Goal: Task Accomplishment & Management: Use online tool/utility

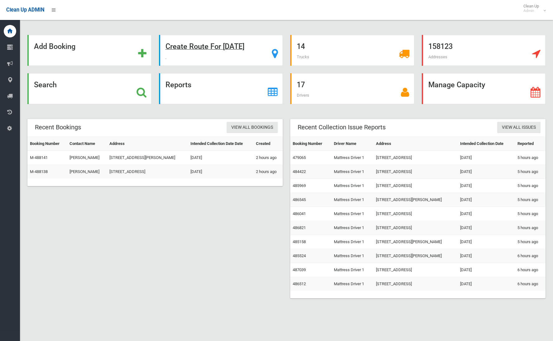
click at [194, 50] on strong "Create Route For Tomorrow" at bounding box center [205, 46] width 79 height 9
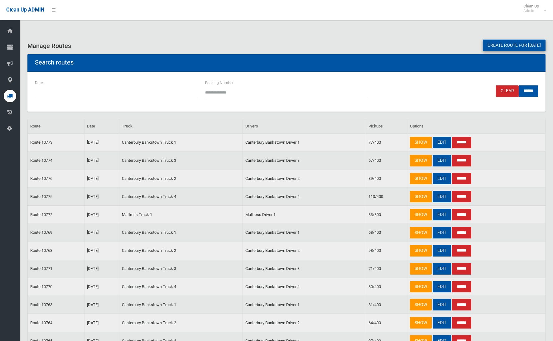
click at [508, 43] on link "Create route for tomorrow" at bounding box center [514, 46] width 63 height 12
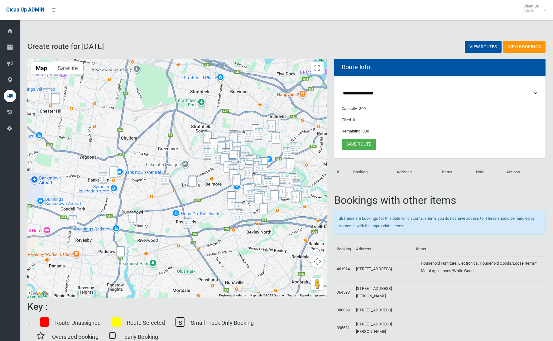
drag, startPoint x: 46, startPoint y: 89, endPoint x: 50, endPoint y: 95, distance: 7.0
click at [47, 90] on img "103 Campbell Hill Road, CHESTER HILL NSW 2162" at bounding box center [47, 94] width 8 height 12
click at [54, 96] on img "104 Waldron Road, CHESTER HILL NSW 2162" at bounding box center [55, 99] width 8 height 12
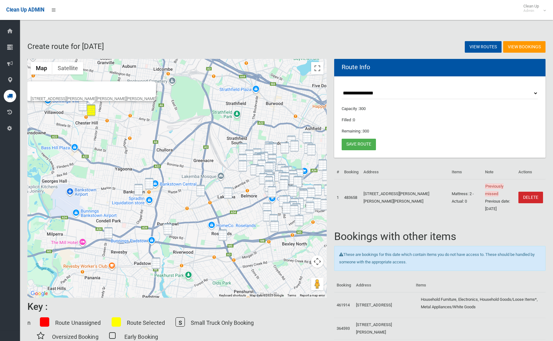
click at [82, 105] on img "103 Campbell Hill Road, CHESTER HILL NSW 2162" at bounding box center [83, 106] width 8 height 12
click at [316, 71] on button "Toggle fullscreen view" at bounding box center [317, 68] width 12 height 12
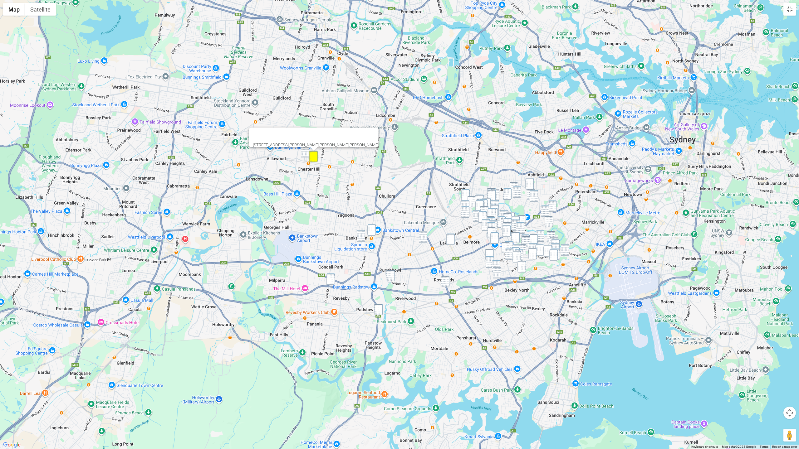
click at [303, 147] on img "103 Campbell Hill Road, CHESTER HILL NSW 2162" at bounding box center [305, 152] width 8 height 12
click at [335, 283] on div "103 Campbell Hill Road, CHESTER HILL NSW 2162" at bounding box center [399, 224] width 799 height 449
drag, startPoint x: 332, startPoint y: 280, endPoint x: 353, endPoint y: 300, distance: 28.3
click at [333, 281] on img "28A Ely Street, REVESBY NSW 2212" at bounding box center [330, 280] width 8 height 12
click at [383, 311] on div "28A Ely Street, REVESBY NSW 2212" at bounding box center [399, 224] width 799 height 449
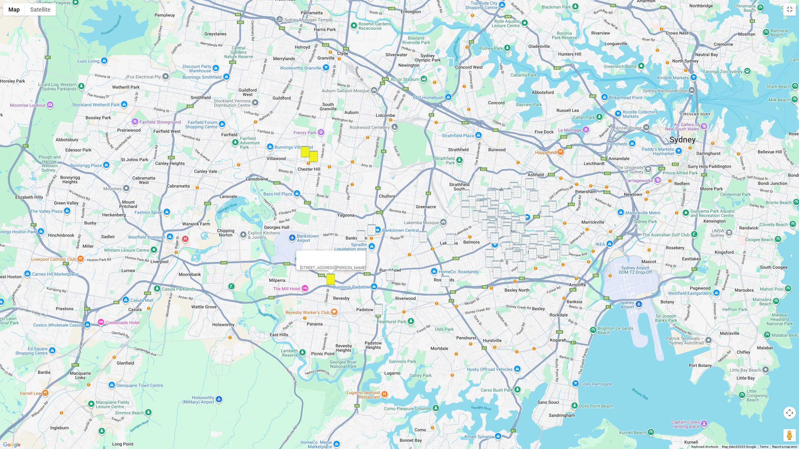
drag, startPoint x: 373, startPoint y: 231, endPoint x: 368, endPoint y: 233, distance: 5.7
click at [373, 231] on img "3 Fetherstone Street, BANKSTOWN NSW 2200" at bounding box center [371, 230] width 8 height 12
drag, startPoint x: 364, startPoint y: 235, endPoint x: 374, endPoint y: 248, distance: 16.7
click at [364, 235] on img "8 Greenwood Avenue, BANKSTOWN NSW 2200" at bounding box center [361, 236] width 8 height 12
drag, startPoint x: 392, startPoint y: 277, endPoint x: 386, endPoint y: 289, distance: 13.5
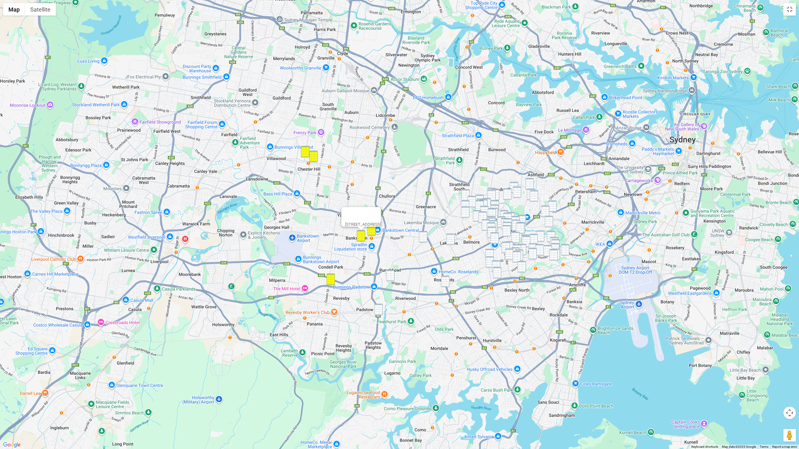
click at [392, 277] on img "19 Craig Street, PUNCHBOWL NSW 2196" at bounding box center [390, 276] width 8 height 12
drag, startPoint x: 380, startPoint y: 315, endPoint x: 384, endPoint y: 303, distance: 13.1
click at [380, 315] on img "97 Davies Road, PADSTOW NSW 2211" at bounding box center [378, 310] width 8 height 12
drag, startPoint x: 427, startPoint y: 239, endPoint x: 435, endPoint y: 240, distance: 7.8
click at [427, 239] on img "654 Punchbowl Road, WILEY PARK NSW 2195" at bounding box center [423, 237] width 8 height 12
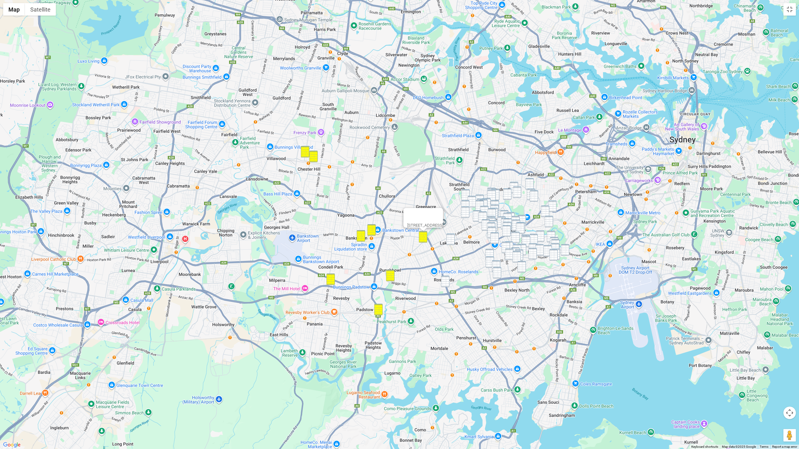
click at [452, 241] on img "101-103 Haldon Street, LAKEMBA NSW 2195" at bounding box center [450, 240] width 8 height 12
drag, startPoint x: 443, startPoint y: 285, endPoint x: 455, endPoint y: 280, distance: 13.5
click at [444, 285] on img "297-299 King Georges Road, ROSELANDS NSW 2196" at bounding box center [445, 282] width 8 height 12
click at [444, 283] on img "297-299 King Georges Road, ROSELANDS NSW 2196" at bounding box center [445, 282] width 8 height 12
drag, startPoint x: 524, startPoint y: 287, endPoint x: 357, endPoint y: 260, distance: 169.0
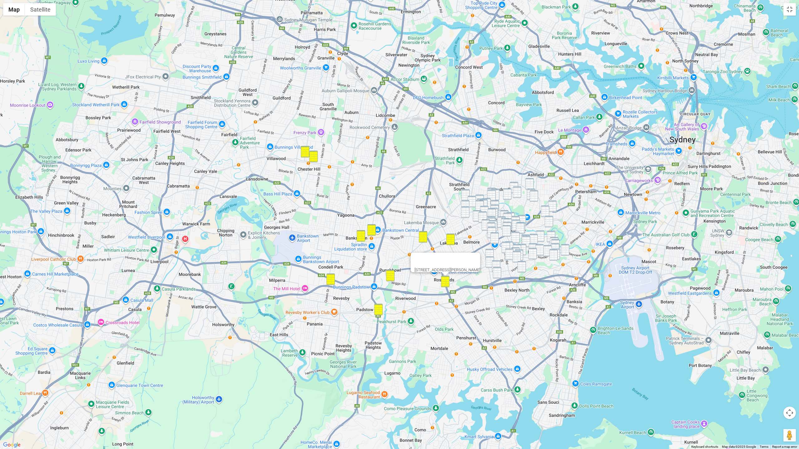
click at [357, 260] on div "[STREET_ADDRESS][PERSON_NAME]" at bounding box center [399, 224] width 799 height 449
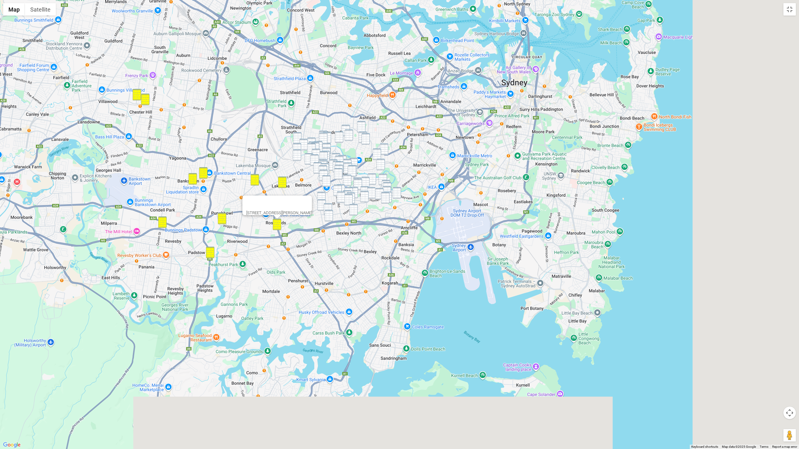
drag, startPoint x: 347, startPoint y: 247, endPoint x: 123, endPoint y: 183, distance: 232.6
click at [123, 183] on div "[STREET_ADDRESS][PERSON_NAME]" at bounding box center [399, 224] width 799 height 449
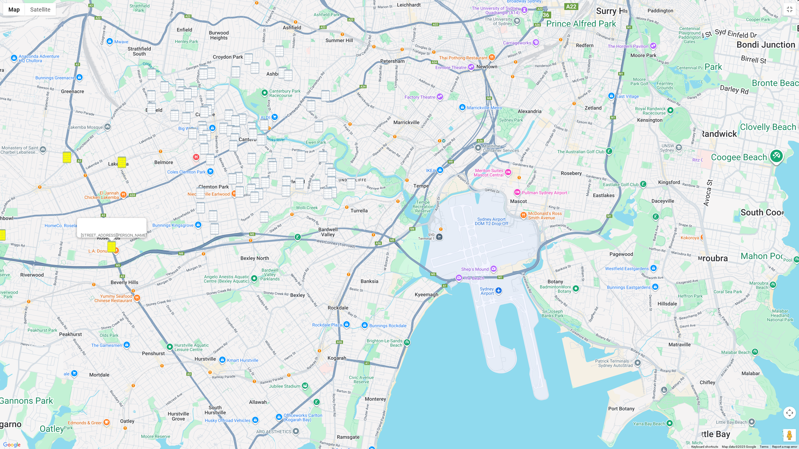
drag, startPoint x: 354, startPoint y: 227, endPoint x: 388, endPoint y: 300, distance: 80.4
click at [390, 302] on div "[STREET_ADDRESS][PERSON_NAME]" at bounding box center [399, 224] width 799 height 449
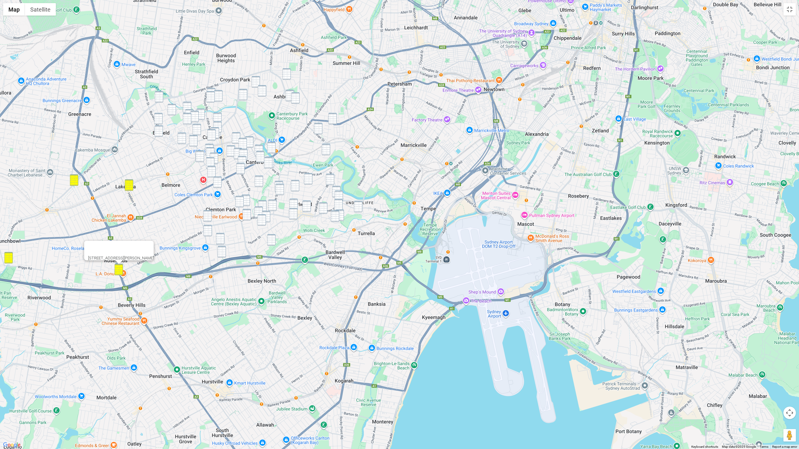
drag, startPoint x: 286, startPoint y: 73, endPoint x: 275, endPoint y: 76, distance: 11.5
click at [286, 74] on img "3 Woodlands Road, ASHBURY NSW 2193" at bounding box center [286, 74] width 8 height 12
drag, startPoint x: 256, startPoint y: 80, endPoint x: 256, endPoint y: 85, distance: 5.3
click at [256, 80] on img "40 Hay Street, CROYDON PARK NSW 2133" at bounding box center [255, 82] width 8 height 12
drag, startPoint x: 262, startPoint y: 90, endPoint x: 277, endPoint y: 92, distance: 15.0
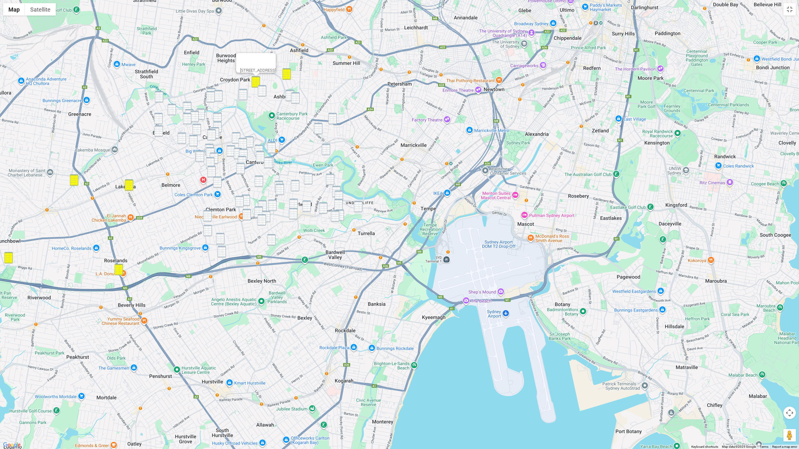
click at [262, 91] on img "10 Leith Street, ASHBURY NSW 2193" at bounding box center [262, 91] width 8 height 12
click at [290, 92] on img "25 Fourth Street, ASHBURY NSW 2193" at bounding box center [289, 96] width 8 height 12
drag, startPoint x: 295, startPoint y: 94, endPoint x: 277, endPoint y: 94, distance: 17.5
click at [294, 94] on img "215 Holden Street, ASHBURY NSW 2193" at bounding box center [295, 98] width 8 height 12
click at [239, 95] on img "7A Albert Road, CROYDON PARK NSW 2133" at bounding box center [243, 95] width 8 height 12
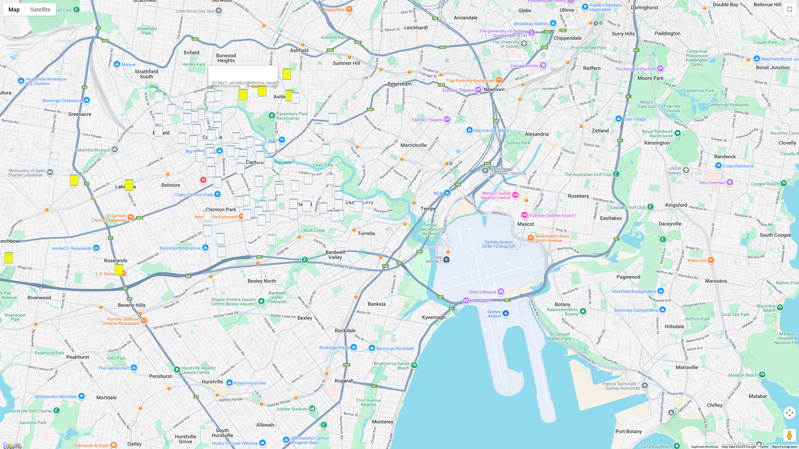
click at [295, 95] on img "215 Holden Street, ASHBURY NSW 2193" at bounding box center [295, 98] width 8 height 12
drag, startPoint x: 211, startPoint y: 90, endPoint x: 211, endPoint y: 95, distance: 5.0
click at [211, 90] on img "44 Windsor Avenue, CROYDON PARK NSW 2133" at bounding box center [211, 94] width 8 height 12
drag, startPoint x: 211, startPoint y: 95, endPoint x: 223, endPoint y: 96, distance: 12.2
click at [211, 95] on img "56 Windsor Avenue, CROYDON PARK NSW 2133" at bounding box center [210, 97] width 8 height 12
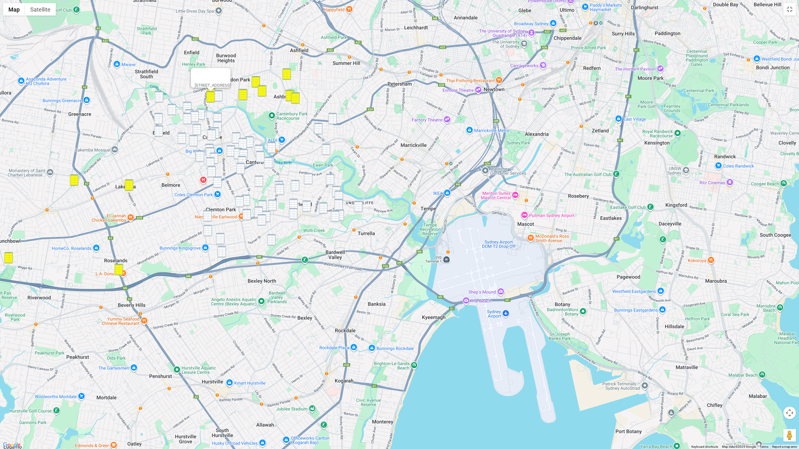
drag, startPoint x: 223, startPoint y: 96, endPoint x: 212, endPoint y: 96, distance: 10.3
click at [223, 96] on div "56 Windsor Avenue, CROYDON PARK NSW 2133" at bounding box center [399, 224] width 799 height 449
drag, startPoint x: 160, startPoint y: 94, endPoint x: 194, endPoint y: 94, distance: 34.0
click at [160, 94] on img "266 Punchbowl Road, BELFIELD NSW 2191" at bounding box center [159, 97] width 8 height 12
drag, startPoint x: 219, startPoint y: 94, endPoint x: 216, endPoint y: 95, distance: 3.9
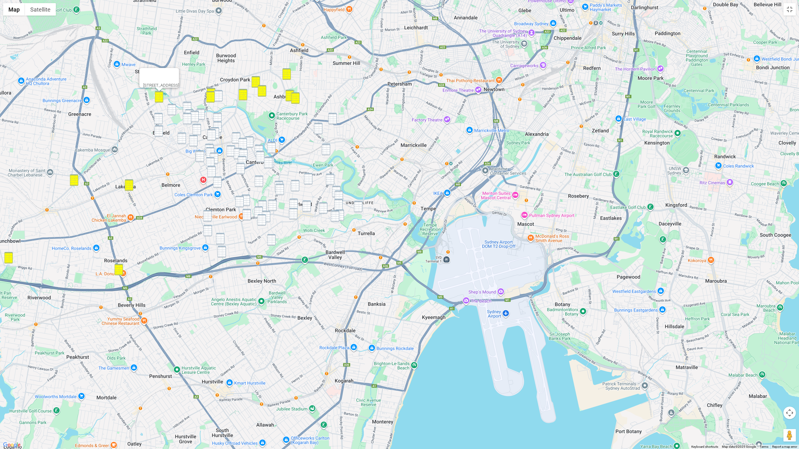
click at [219, 95] on img "10 Lyminge Road, CROYDON PARK NSW 2133" at bounding box center [218, 96] width 8 height 12
drag, startPoint x: 188, startPoint y: 104, endPoint x: 177, endPoint y: 109, distance: 12.1
click at [187, 104] on img "78 Second Avenue, CAMPSIE NSW 2194" at bounding box center [187, 108] width 8 height 12
click at [172, 109] on img "25 Clarence Street, BELFIELD NSW 2191" at bounding box center [172, 110] width 8 height 12
click at [221, 99] on img "10 Lyminge Road, CROYDON PARK NSW 2133" at bounding box center [218, 96] width 8 height 12
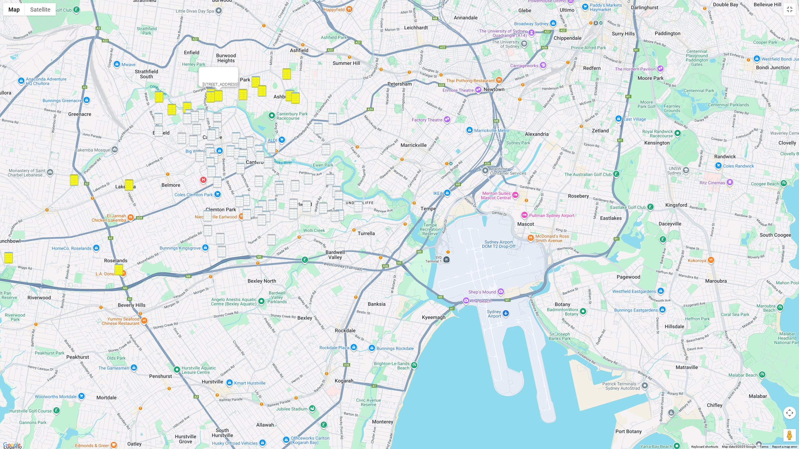
drag, startPoint x: 159, startPoint y: 114, endPoint x: 159, endPoint y: 118, distance: 3.7
click at [159, 114] on img "46 Clarence Street, BELFIELD NSW 2191" at bounding box center [158, 119] width 8 height 12
drag, startPoint x: 159, startPoint y: 129, endPoint x: 181, endPoint y: 124, distance: 22.4
click at [159, 129] on img "13 Burnham Street, BELFIELD NSW 2191" at bounding box center [158, 131] width 8 height 12
click at [219, 118] on img "3A Eighth Avenue, CAMPSIE NSW 2194" at bounding box center [217, 119] width 8 height 12
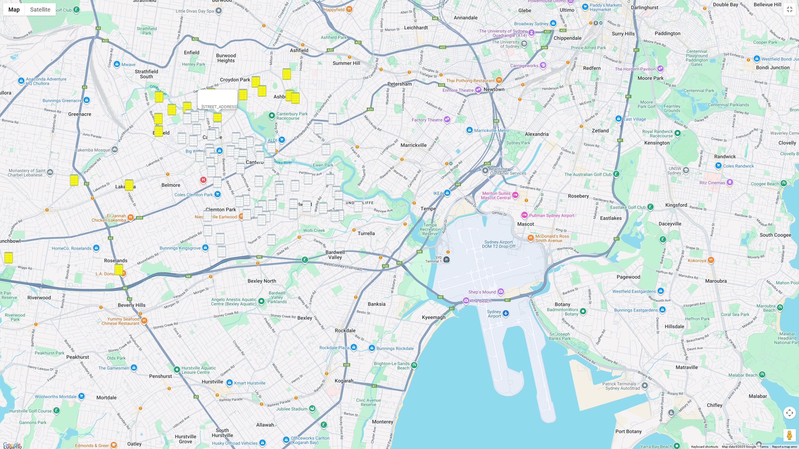
drag, startPoint x: 218, startPoint y: 124, endPoint x: 205, endPoint y: 119, distance: 13.6
click at [218, 124] on img "3 Sixth Avenue, CAMPSIE NSW 2194" at bounding box center [217, 127] width 8 height 12
click at [199, 119] on img "62 Fourth Avenue, CAMPSIE NSW 2194" at bounding box center [200, 115] width 8 height 12
click at [189, 110] on img "48 Second Avenue, CAMPSIE NSW 2194" at bounding box center [189, 115] width 8 height 12
drag, startPoint x: 193, startPoint y: 115, endPoint x: 187, endPoint y: 119, distance: 6.6
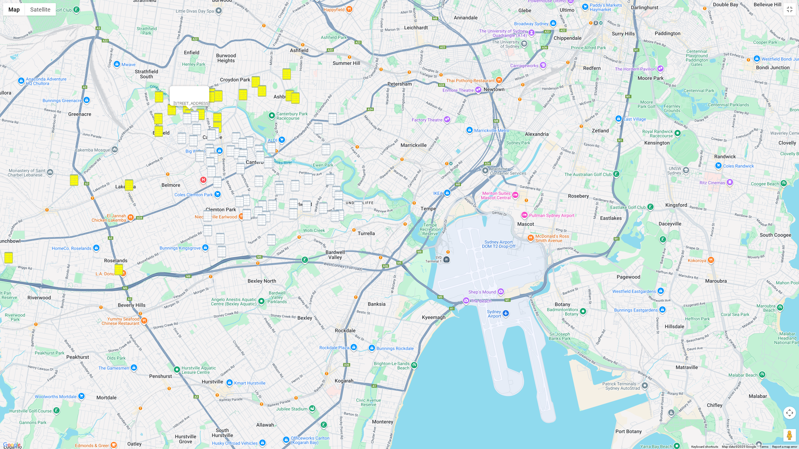
click at [193, 115] on img "73-75 Seventh Avenue, CAMPSIE NSW 2194" at bounding box center [194, 117] width 8 height 12
drag, startPoint x: 186, startPoint y: 119, endPoint x: 190, endPoint y: 122, distance: 4.6
click at [187, 119] on img "109 Seventh Avenue, CAMPSIE NSW 2194" at bounding box center [187, 119] width 8 height 12
drag, startPoint x: 195, startPoint y: 127, endPoint x: 190, endPoint y: 129, distance: 5.6
click at [195, 127] on img "13 Second Avenue, CAMPSIE NSW 2194" at bounding box center [196, 130] width 8 height 12
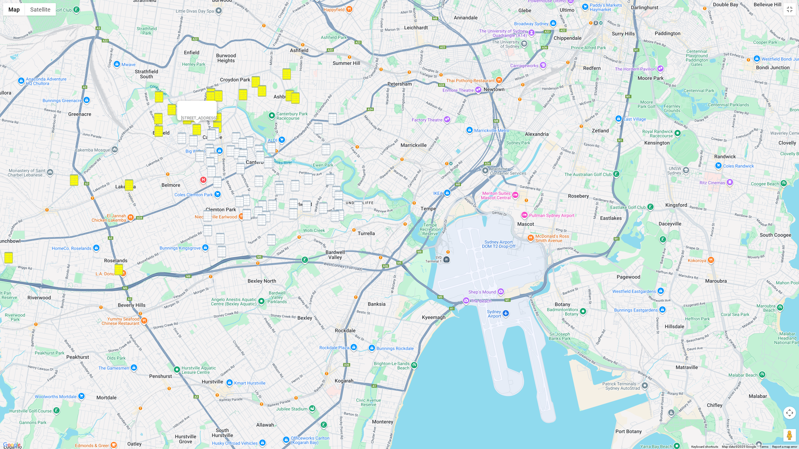
drag, startPoint x: 183, startPoint y: 136, endPoint x: 188, endPoint y: 138, distance: 5.2
click at [183, 136] on img "50 Michael Avenue, BELFIELD NSW 2191" at bounding box center [182, 139] width 8 height 12
drag, startPoint x: 192, startPoint y: 138, endPoint x: 211, endPoint y: 136, distance: 18.8
click at [192, 138] on img "5-7 Loch Street, CAMPSIE NSW 2194" at bounding box center [193, 141] width 8 height 12
click at [217, 134] on img "27-29 Campsie Street, CAMPSIE NSW 2194" at bounding box center [215, 133] width 8 height 12
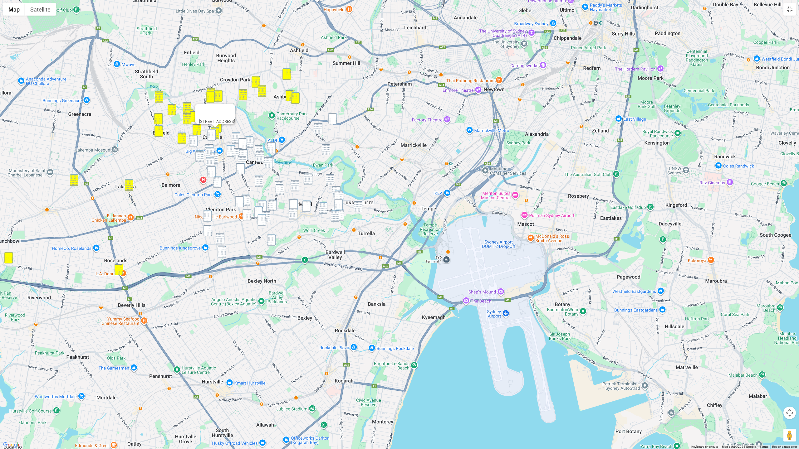
drag, startPoint x: 213, startPoint y: 135, endPoint x: 208, endPoint y: 139, distance: 6.2
click at [213, 135] on img "43-45 Campsie Street, CAMPSIE NSW 2194" at bounding box center [211, 135] width 8 height 12
click at [195, 141] on img "5-7 Loch Street, CAMPSIE NSW 2194" at bounding box center [193, 141] width 8 height 12
click at [207, 147] on img "62 Anglo Road, CAMPSIE NSW 2194" at bounding box center [209, 150] width 8 height 12
drag
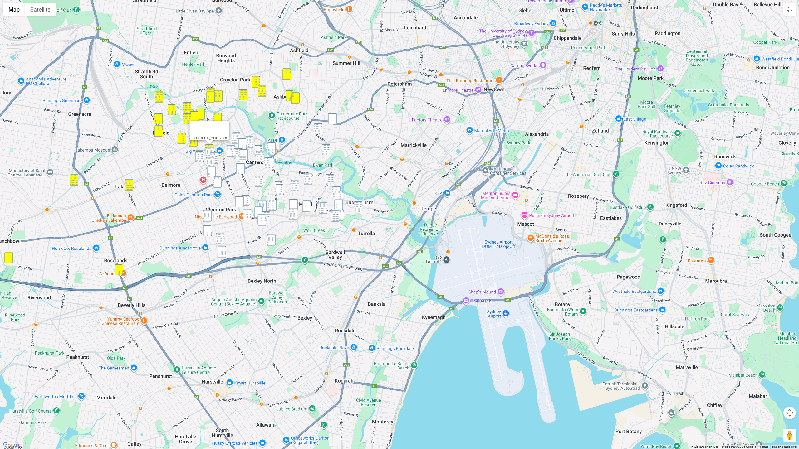
click at [208, 149] on img "62 Amy Street, CAMPSIE NSW 2194" at bounding box center [210, 153] width 8 height 12
click at [202, 154] on img "34 Loftus Street, CAMPSIE NSW 2194" at bounding box center [200, 157] width 8 height 12
click at [213, 155] on img "33 Claremont Street, CAMPSIE NSW 2194" at bounding box center [214, 159] width 8 height 12
click at [211, 158] on img "36 Claremont Street, CAMPSIE NSW 2194" at bounding box center [210, 163] width 8 height 12
click at [211, 169] on img "24 Beaumont Street, CAMPSIE NSW 2194" at bounding box center [211, 172] width 8 height 12
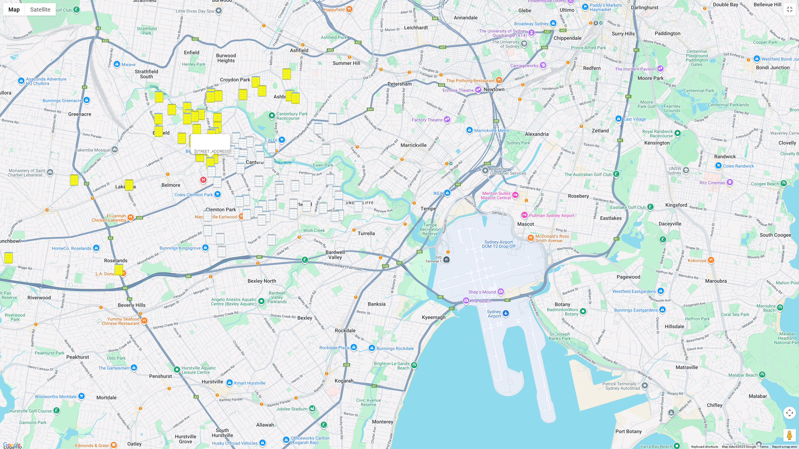
click at [216, 180] on img "12A Wade Street, CAMPSIE NSW 2194" at bounding box center [217, 183] width 8 height 12
click at [212, 175] on img "24 Beaumont Street, CAMPSIE NSW 2194" at bounding box center [211, 173] width 8 height 12
click at [217, 183] on img "12A Wade Street, CAMPSIE NSW 2194" at bounding box center [217, 183] width 8 height 12
click at [210, 217] on img "19 Turton Avenue, CLEMTON PARK NSW 2206" at bounding box center [207, 217] width 8 height 12
click at [209, 230] on img "27 Shackel Avenue, KINGSGROVE NSW 2208" at bounding box center [207, 232] width 8 height 12
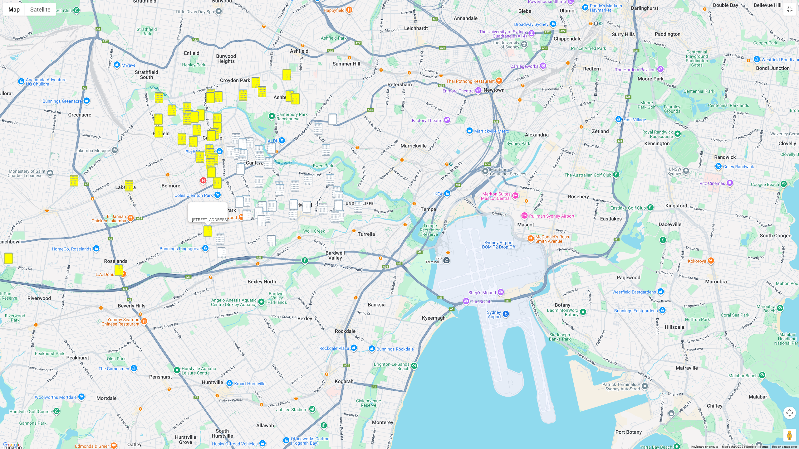
click at [221, 240] on img "623B Homer Street, KINGSGROVE NSW 2208" at bounding box center [220, 240] width 8 height 12
click at [222, 253] on img "12 Warejee Street, KINGSGROVE NSW 2208" at bounding box center [221, 253] width 8 height 12
click at [235, 137] on img "4/29 South Parade, CAMPSIE NSW 2194" at bounding box center [236, 139] width 8 height 12
click at [244, 141] on img "16-18 Gould Street, CAMPSIE NSW 2194" at bounding box center [242, 145] width 8 height 12
click at [255, 141] on div "16-18 Gould Street, CAMPSIE NSW 2194" at bounding box center [399, 224] width 799 height 449
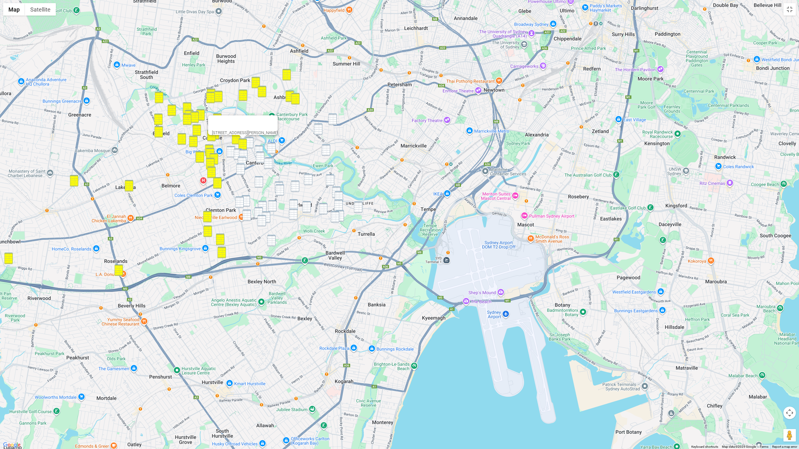
click at [252, 143] on img "21 Wonga Street, CANTERBURY NSW 2193" at bounding box center [249, 143] width 8 height 12
click at [229, 147] on img "11 Hill Street, CAMPSIE NSW 2194" at bounding box center [230, 152] width 8 height 12
click at [236, 150] on img "65 Duke Street, CAMPSIE NSW 2194" at bounding box center [238, 154] width 8 height 12
click at [243, 153] on img "3/60 Park Street, CAMPSIE NSW 2194" at bounding box center [243, 155] width 8 height 12
click at [237, 154] on img "65 Duke Street, CAMPSIE NSW 2194" at bounding box center [238, 154] width 8 height 12
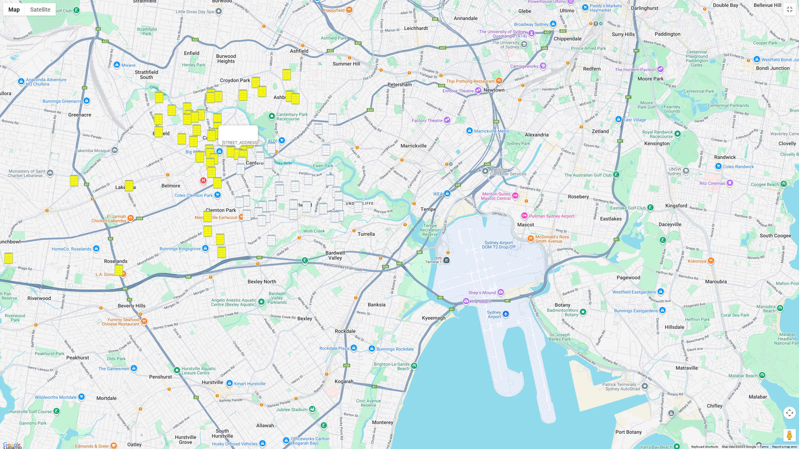
click at [241, 159] on img "103-107 Duke Street, CAMPSIE NSW 2194" at bounding box center [242, 163] width 8 height 12
click at [240, 167] on img "5 Northcote Street, CANTERBURY NSW 2193" at bounding box center [240, 169] width 8 height 12
click at [258, 184] on img "8 Modern Avenue, CANTERBURY NSW 2193" at bounding box center [259, 182] width 8 height 12
click at [246, 203] on img "15 Marana Road, EARLWOOD NSW 2206" at bounding box center [245, 201] width 8 height 12
click at [240, 204] on img "102 Bexley Road, EARLWOOD NSW 2206" at bounding box center [239, 203] width 8 height 12
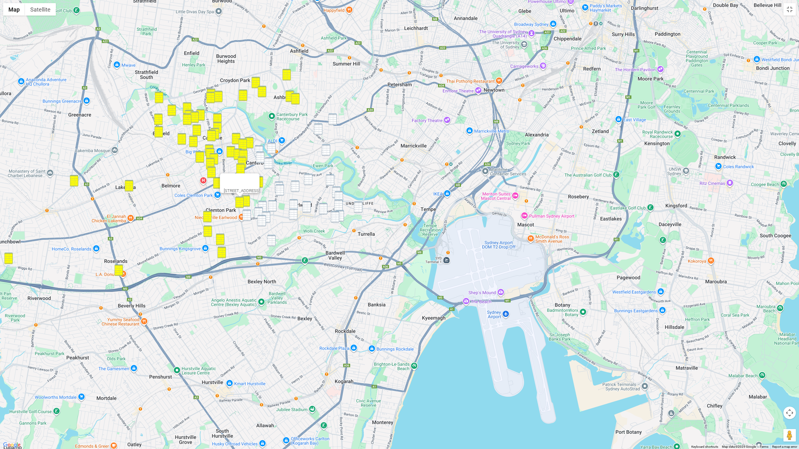
click at [268, 147] on img "1 Charles Street, CANTERBURY NSW 2193" at bounding box center [271, 149] width 8 height 12
click at [260, 148] on img "12 Phillips Avenue, CANTERBURY NSW 2193" at bounding box center [259, 151] width 8 height 12
click at [260, 156] on img "300-306 Canterbury Road, CANTERBURY NSW 2193" at bounding box center [260, 158] width 8 height 12
click at [266, 161] on img "3 High Street, CANTERBURY NSW 2193" at bounding box center [268, 164] width 8 height 12
click at [273, 162] on img "29 Fore Street, CANTERBURY NSW 2193" at bounding box center [269, 163] width 8 height 12
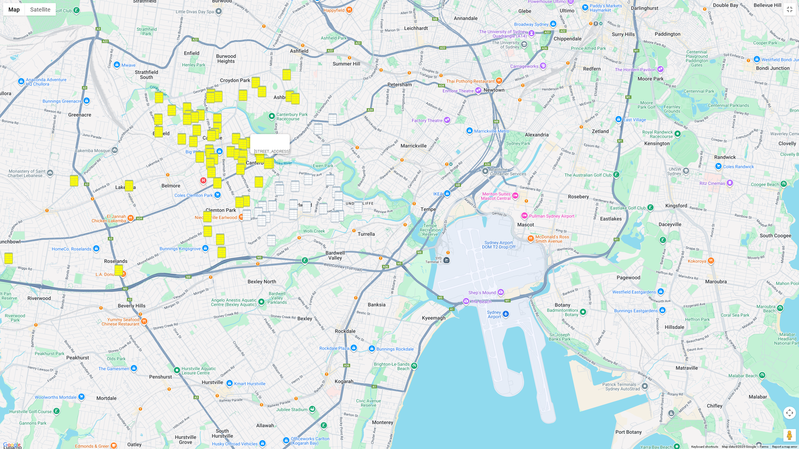
click at [330, 118] on img "570 New Canterbury Road, HURLSTONE PARK NSW 2193" at bounding box center [332, 120] width 8 height 12
click at [320, 126] on img "67 Crinan Street, HURLSTONE PARK NSW 2193" at bounding box center [318, 130] width 8 height 12
click at [323, 146] on img "162 Duntroon Street, HURLSTONE PARK NSW 2193" at bounding box center [326, 150] width 8 height 12
click at [329, 176] on img "84-88 Wardell Road, EARLWOOD NSW 2206" at bounding box center [330, 180] width 8 height 12
click at [334, 189] on img "12 Macquarie Road, EARLWOOD NSW 2206" at bounding box center [336, 193] width 8 height 12
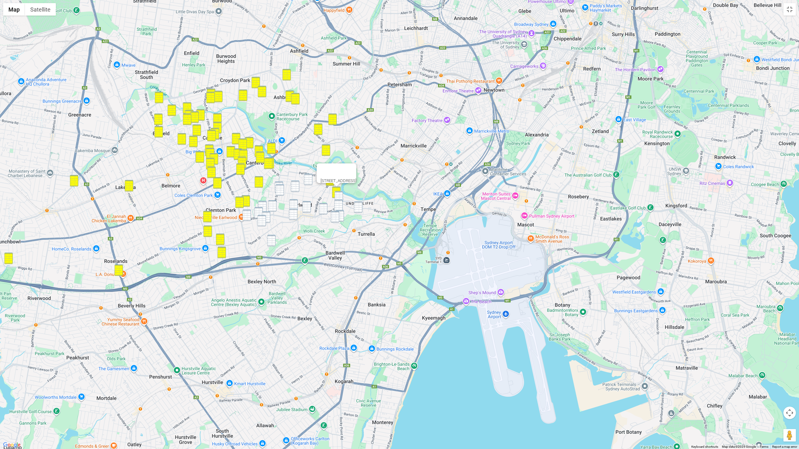
click at [338, 195] on img "103 Homer Street, EARLWOOD NSW 2206" at bounding box center [338, 197] width 8 height 12
click at [363, 207] on div "103 Homer Street, EARLWOOD NSW 2206" at bounding box center [399, 224] width 799 height 449
click at [358, 207] on img "59 Highcliff Road, EARLWOOD NSW 2206" at bounding box center [358, 208] width 8 height 12
click at [339, 206] on img "20 Highland Crescent, EARLWOOD NSW 2206" at bounding box center [338, 206] width 8 height 12
click at [343, 215] on img "31 Arncliffe Road, EARLWOOD NSW 2206" at bounding box center [339, 216] width 8 height 12
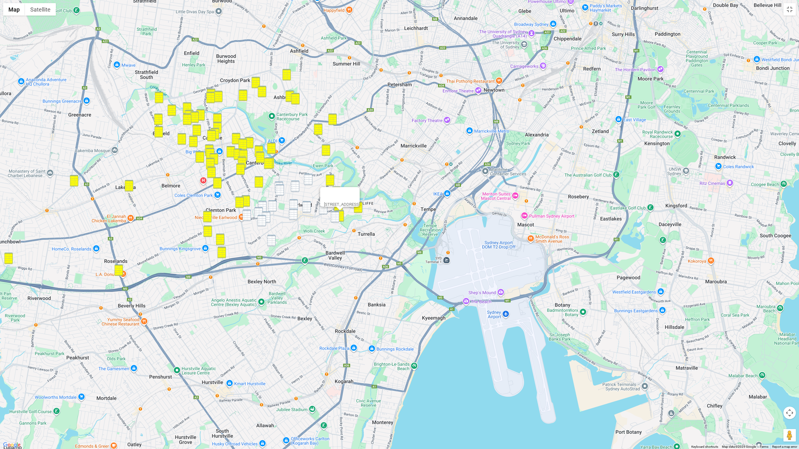
click at [334, 215] on img "22 Finlays Avenue, EARLWOOD NSW 2206" at bounding box center [335, 217] width 8 height 12
click at [277, 182] on img "49 Stone Street, EARLWOOD NSW 2206" at bounding box center [279, 188] width 8 height 12
click at [294, 185] on img "86 Gueudecourt Avenue, EARLWOOD NSW 2206" at bounding box center [295, 187] width 8 height 12
click at [306, 183] on img "90 Prince Edward Avenue, EARLWOOD NSW 2206" at bounding box center [308, 180] width 8 height 12
click at [296, 187] on img "86 Gueudecourt Avenue, EARLWOOD NSW 2206" at bounding box center [295, 187] width 8 height 12
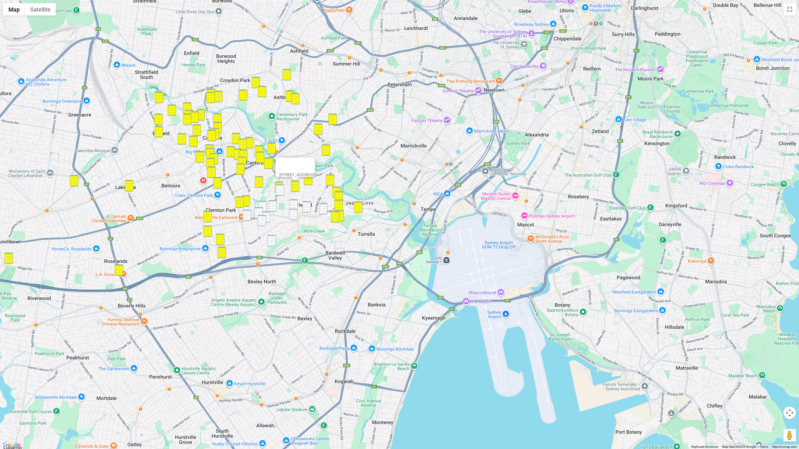
click at [281, 189] on img "52b Stone Street, EARLWOOD NSW 2206" at bounding box center [279, 190] width 8 height 12
click at [309, 209] on img "6 Coney Road, EARLWOOD NSW 2206" at bounding box center [306, 207] width 8 height 12
click at [294, 205] on img "1 Larkhall Avenue, EARLWOOD NSW 2206" at bounding box center [293, 205] width 8 height 12
click at [295, 213] on img "14 William Street, EARLWOOD NSW 2206" at bounding box center [293, 215] width 8 height 12
click at [321, 210] on img "172 Homer Street, EARLWOOD NSW 2206" at bounding box center [323, 209] width 8 height 12
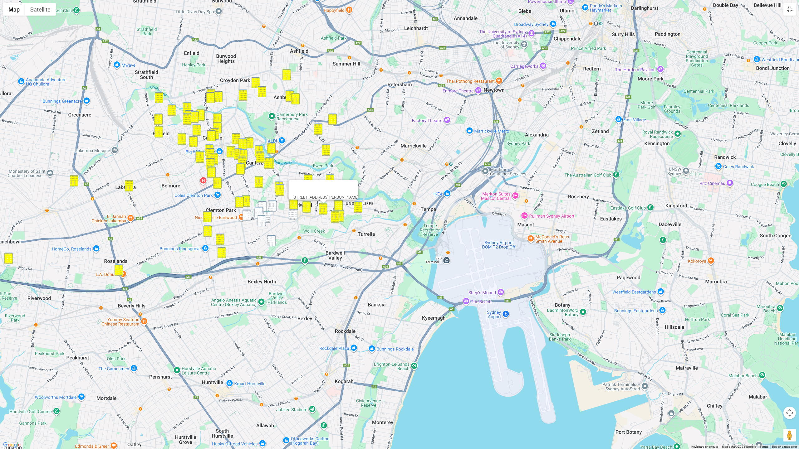
click at [297, 215] on div "172 Homer Street, EARLWOOD NSW 2206" at bounding box center [399, 224] width 799 height 449
click at [263, 203] on img "12 Westfield Street, EARLWOOD NSW 2206" at bounding box center [262, 207] width 8 height 12
click at [273, 206] on img "127 Woolcott Street, EARLWOOD NSW 2206" at bounding box center [272, 206] width 8 height 12
click at [295, 212] on img "14 William Street, EARLWOOD NSW 2206" at bounding box center [293, 215] width 8 height 12
click at [259, 211] on img "140 William Street, EARLWOOD NSW 2206" at bounding box center [258, 213] width 8 height 12
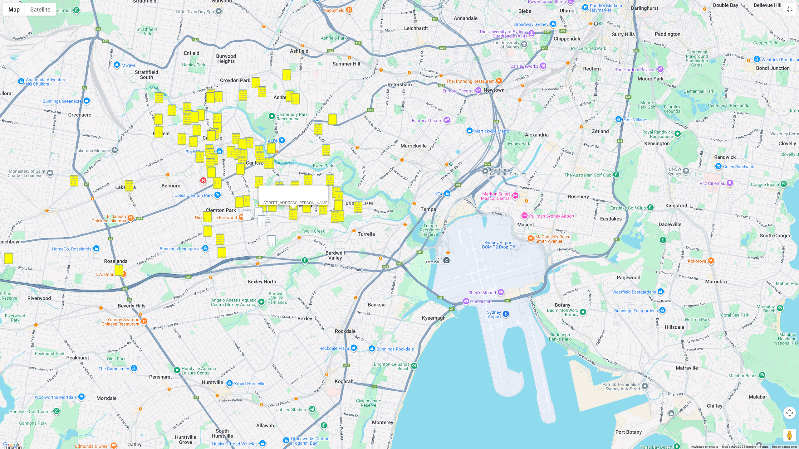
click at [266, 214] on img "1 Birrellea Avenue, EARLWOOD NSW 2206" at bounding box center [266, 218] width 8 height 12
click at [262, 217] on img "20 Birrellea Avenue, EARLWOOD NSW 2206" at bounding box center [261, 221] width 8 height 12
click at [257, 213] on img "140 William Street, EARLWOOD NSW 2206" at bounding box center [258, 213] width 8 height 12
click at [248, 216] on img "192-194 William Street, EARLWOOD NSW 2206" at bounding box center [246, 216] width 8 height 12
click at [270, 240] on img "4 Forrest Avenue, EARLWOOD NSW 2206" at bounding box center [271, 241] width 8 height 12
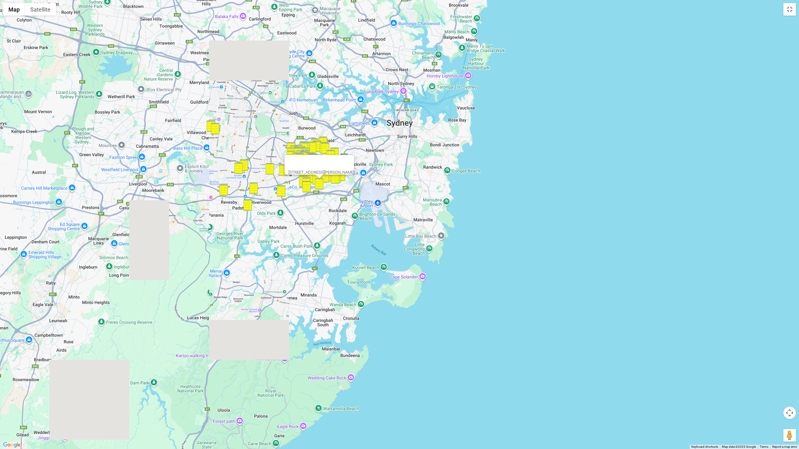
click at [346, 193] on div "4 Forrest Avenue, EARLWOOD NSW 2206" at bounding box center [399, 224] width 799 height 449
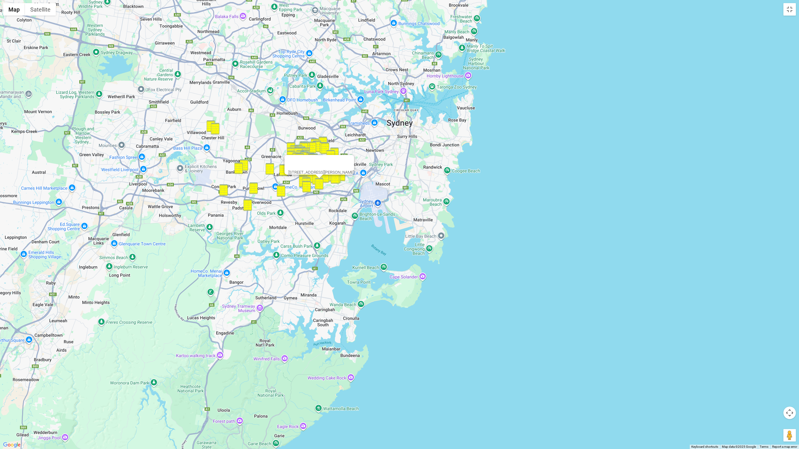
click at [333, 155] on div at bounding box center [313, 162] width 51 height 15
click at [339, 159] on div at bounding box center [313, 162] width 51 height 15
click at [335, 155] on div at bounding box center [313, 162] width 51 height 15
click at [266, 155] on div "4 Forrest Avenue, EARLWOOD NSW 2206" at bounding box center [399, 224] width 799 height 449
click at [301, 159] on div at bounding box center [313, 162] width 51 height 15
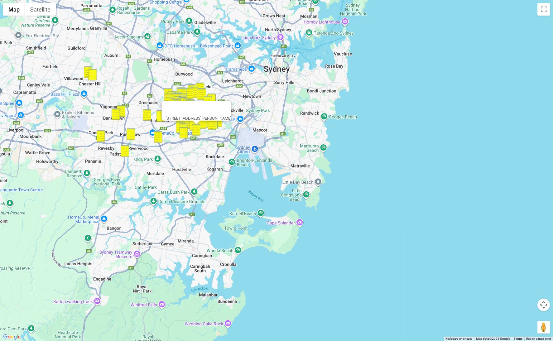
click at [185, 168] on div "4 Forrest Avenue, EARLWOOD NSW 2206" at bounding box center [276, 170] width 553 height 341
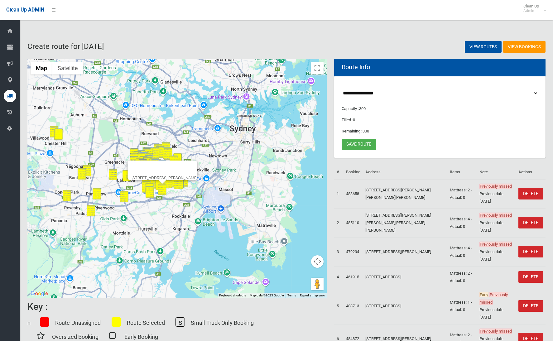
click at [208, 207] on div "4 Forrest Avenue, EARLWOOD NSW 2206" at bounding box center [176, 178] width 299 height 239
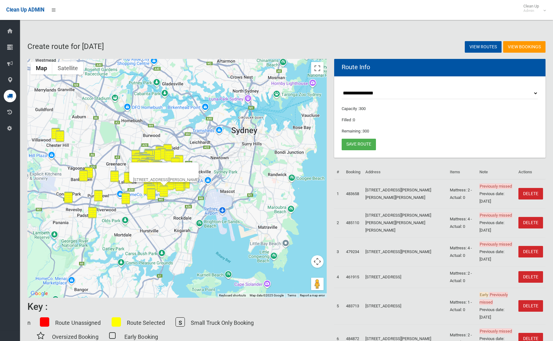
click at [179, 178] on div "4 Forrest Avenue, EARLWOOD NSW 2206" at bounding box center [166, 180] width 66 height 5
click at [182, 167] on div at bounding box center [158, 170] width 51 height 15
click at [198, 163] on button "Close" at bounding box center [191, 170] width 15 height 15
click at [313, 267] on gmp-internal-camera-control at bounding box center [317, 262] width 12 height 12
click at [317, 260] on button "Map camera controls" at bounding box center [317, 262] width 12 height 12
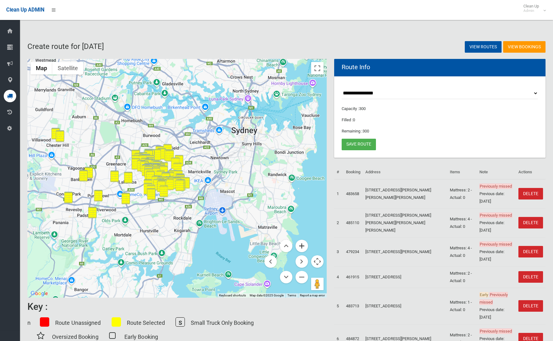
click at [301, 242] on button "Zoom in" at bounding box center [302, 246] width 12 height 12
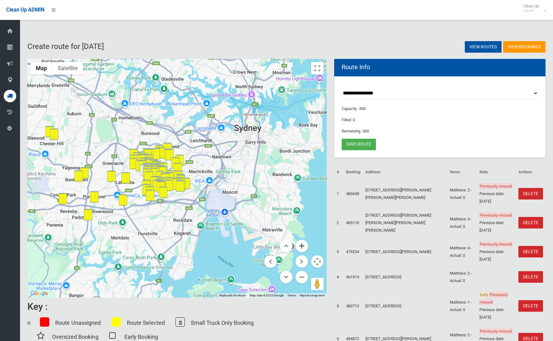
click at [301, 242] on button "Zoom in" at bounding box center [302, 246] width 12 height 12
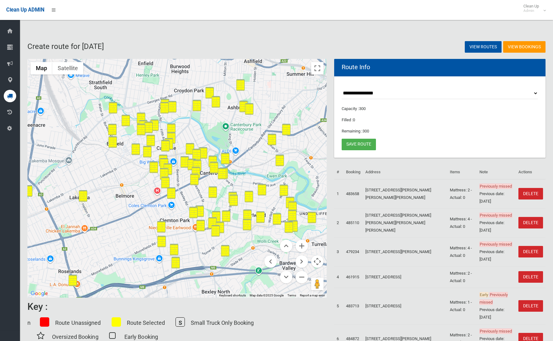
click at [259, 190] on div at bounding box center [176, 178] width 299 height 239
click at [300, 276] on button "Zoom out" at bounding box center [302, 277] width 12 height 12
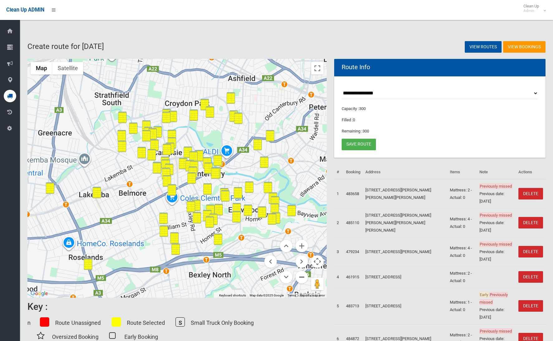
click at [300, 276] on button "Zoom out" at bounding box center [302, 277] width 12 height 12
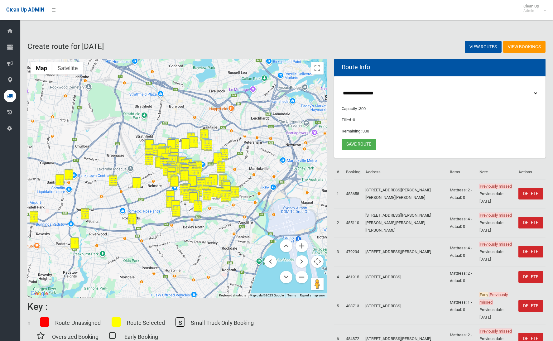
click at [300, 276] on button "Zoom out" at bounding box center [302, 277] width 12 height 12
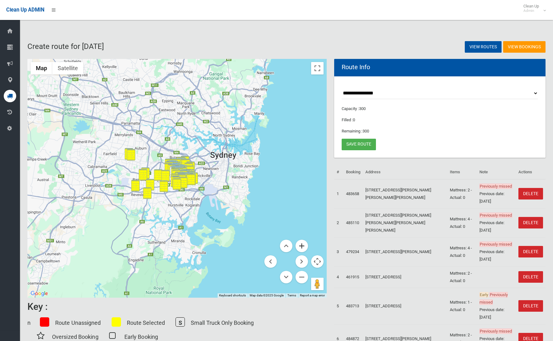
click at [301, 246] on button "Zoom in" at bounding box center [302, 246] width 12 height 12
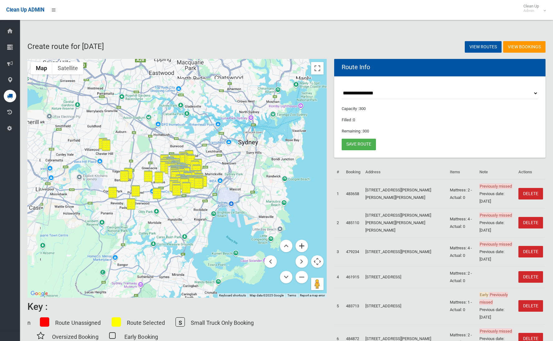
click at [301, 246] on button "Zoom in" at bounding box center [302, 246] width 12 height 12
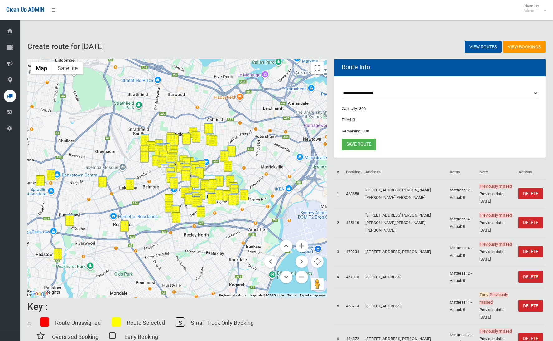
click at [166, 168] on img "32 Loftus Street, CAMPSIE NSW 2194" at bounding box center [165, 170] width 8 height 12
click at [367, 144] on link "Save route" at bounding box center [359, 145] width 34 height 12
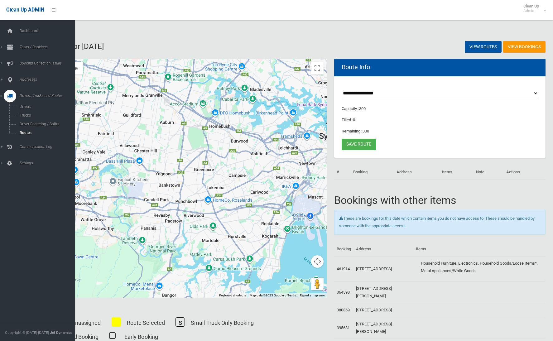
click at [10, 33] on icon at bounding box center [10, 31] width 7 height 12
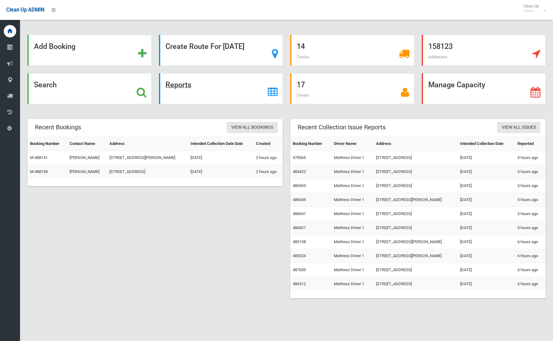
click at [171, 86] on strong "Reports" at bounding box center [179, 84] width 26 height 9
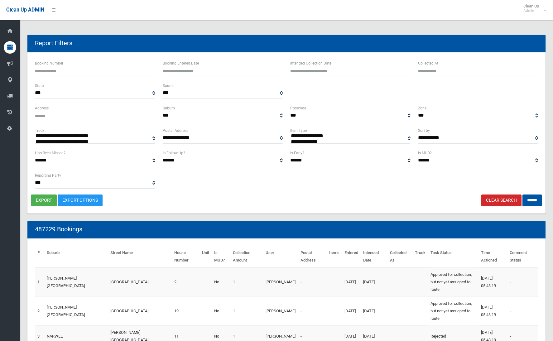
select select
type input "**********"
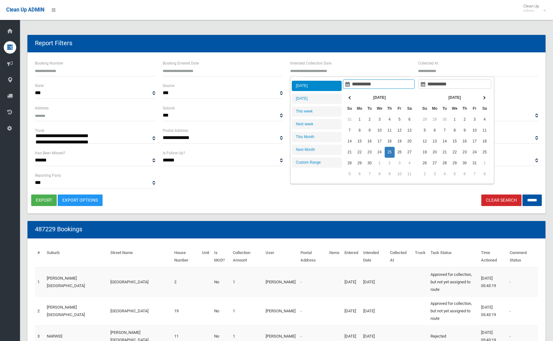
click at [343, 69] on input "text" at bounding box center [350, 71] width 120 height 12
type input "**********"
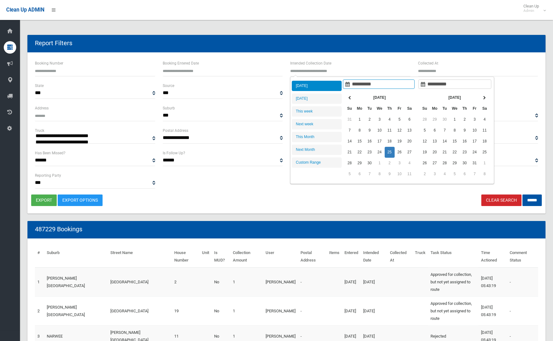
type input "**********"
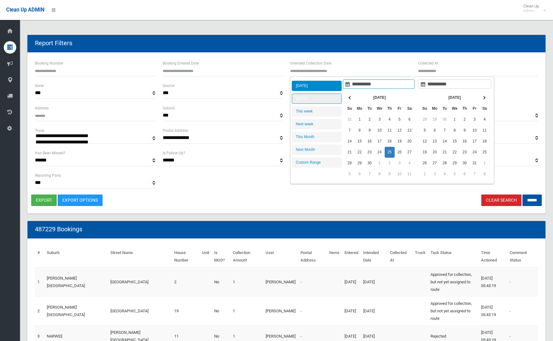
type input "**********"
drag, startPoint x: 328, startPoint y: 99, endPoint x: 353, endPoint y: 115, distance: 30.4
click at [328, 99] on li "[DATE]" at bounding box center [317, 99] width 50 height 10
type input "**********"
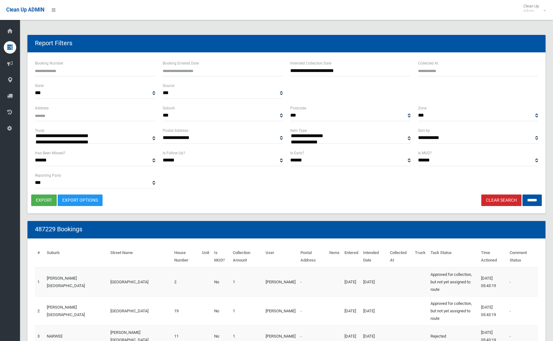
select select "**"
click at [130, 152] on option "**********" at bounding box center [95, 155] width 120 height 6
drag, startPoint x: 527, startPoint y: 198, endPoint x: 523, endPoint y: 197, distance: 3.1
click at [526, 198] on input "******" at bounding box center [532, 201] width 19 height 12
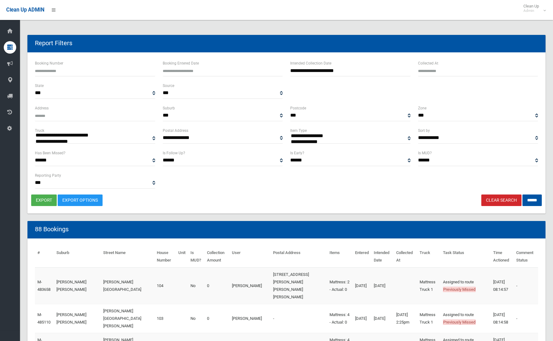
select select
click at [47, 202] on button "export" at bounding box center [44, 201] width 26 height 12
